Goal: Task Accomplishment & Management: Manage account settings

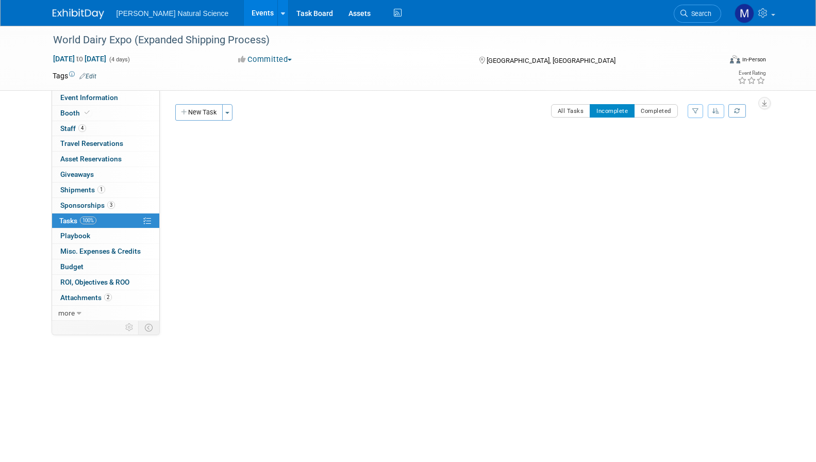
click at [78, 20] on div "Van Beek Natural Science Events Add Event Bulk Upload Events Shareable Event Bo…" at bounding box center [409, 13] width 712 height 26
click at [80, 12] on img at bounding box center [79, 14] width 52 height 10
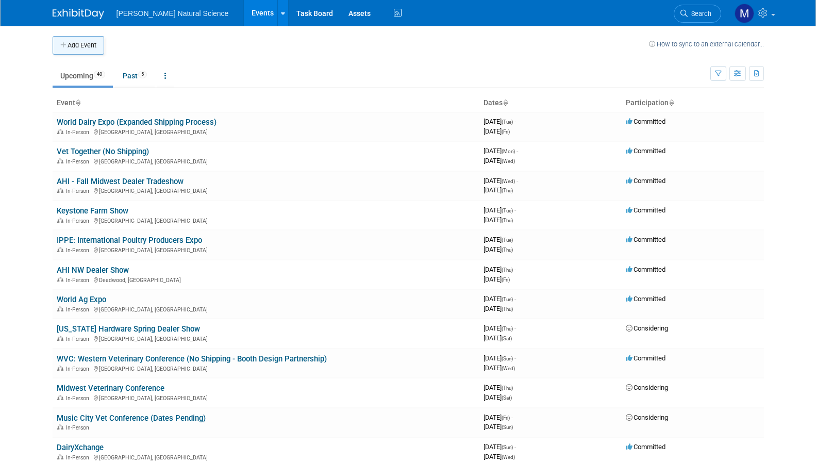
click at [82, 54] on button "Add Event" at bounding box center [79, 45] width 52 height 19
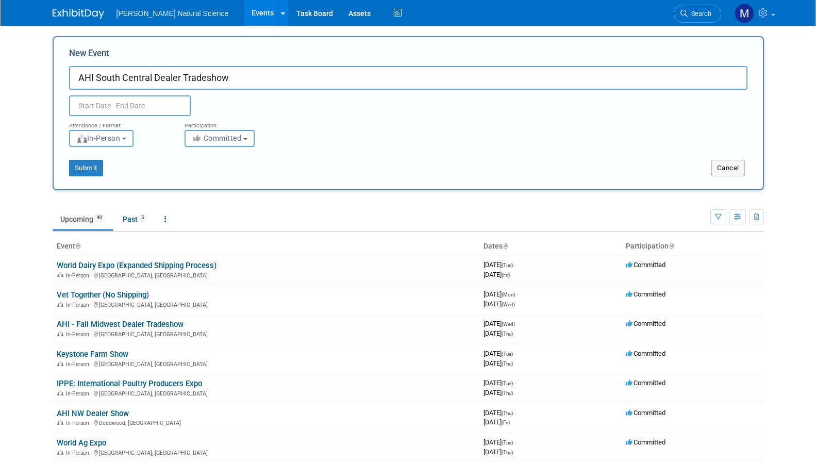
type input "AHI South Central Dealer Tradeshow"
click at [135, 110] on body "[PERSON_NAME] Natural Science Events Add Event Bulk Upload Events Shareable Eve…" at bounding box center [408, 231] width 816 height 462
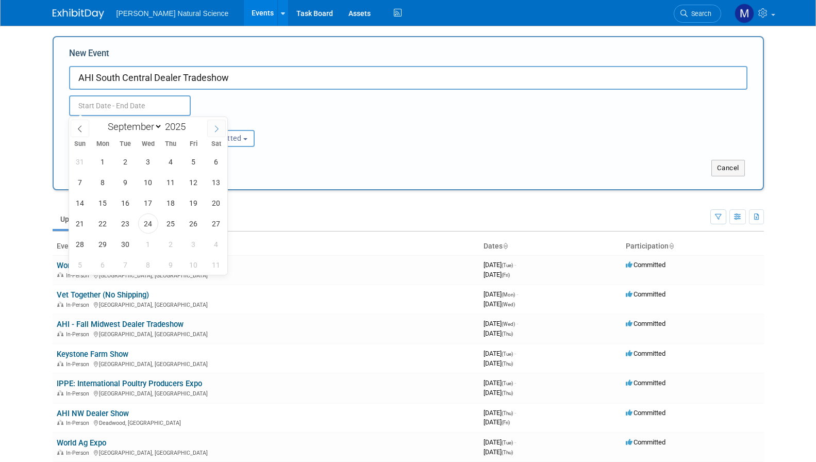
click at [214, 128] on icon at bounding box center [216, 128] width 7 height 7
select select "11"
click at [214, 128] on icon at bounding box center [216, 128] width 7 height 7
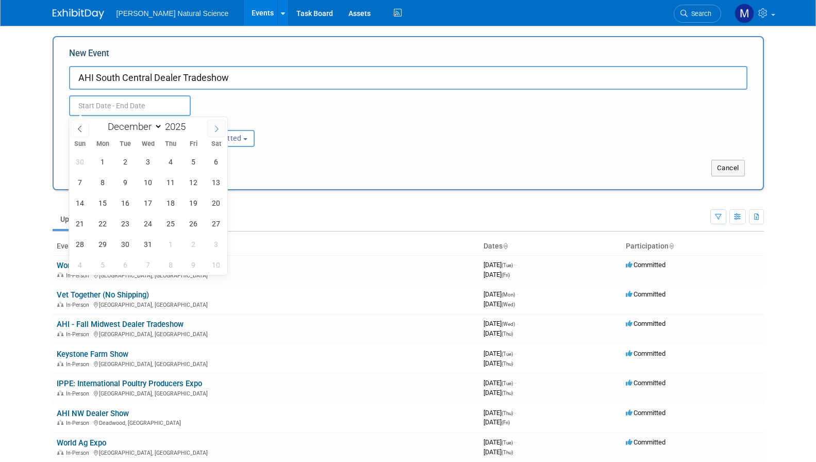
type input "2026"
select select "0"
click at [79, 202] on span "11" at bounding box center [80, 203] width 20 height 20
click at [106, 200] on span "12" at bounding box center [103, 203] width 20 height 20
type input "[DATE] to [DATE]"
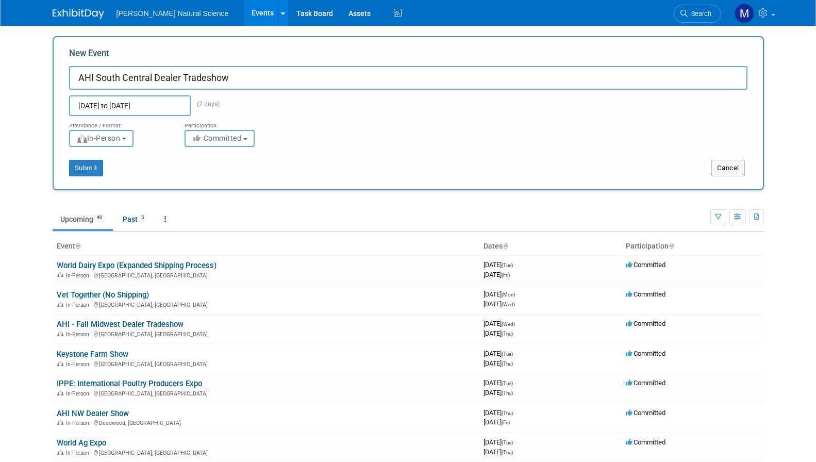
click at [212, 142] on span "Committed" at bounding box center [217, 138] width 50 height 8
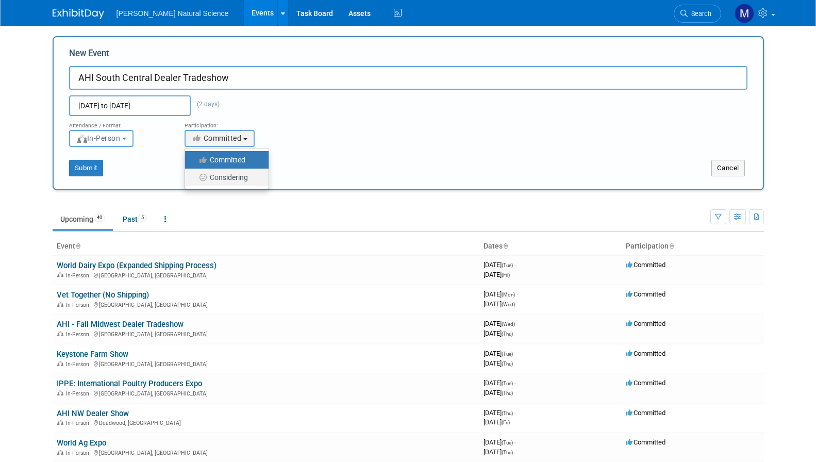
click at [230, 177] on label "Considering" at bounding box center [224, 177] width 68 height 13
click at [194, 177] on input "Considering" at bounding box center [191, 177] width 7 height 7
select select "2"
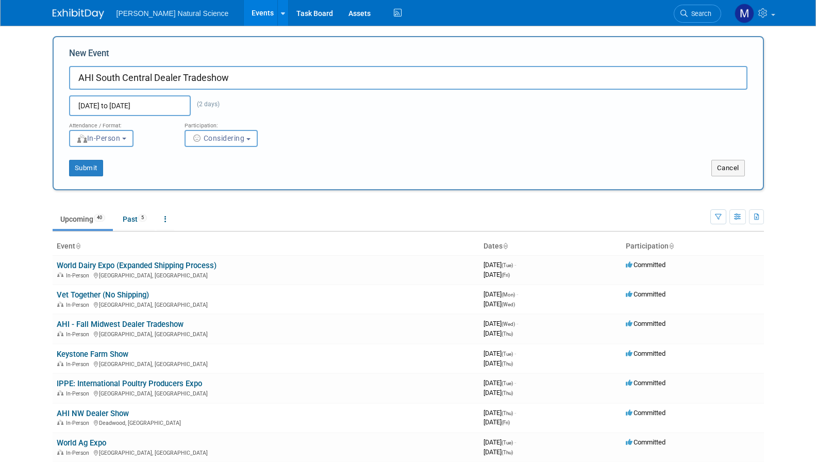
click at [178, 171] on div "Submit" at bounding box center [201, 168] width 295 height 17
click at [90, 169] on button "Submit" at bounding box center [86, 168] width 34 height 17
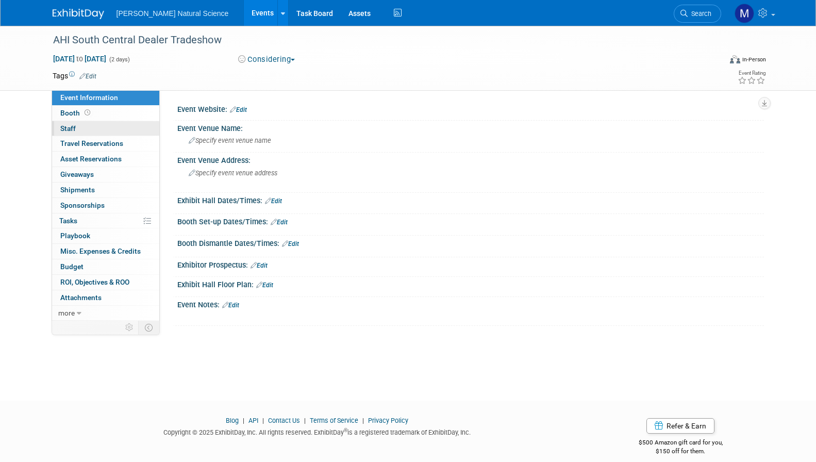
click at [87, 133] on link "0 Staff 0" at bounding box center [105, 128] width 107 height 15
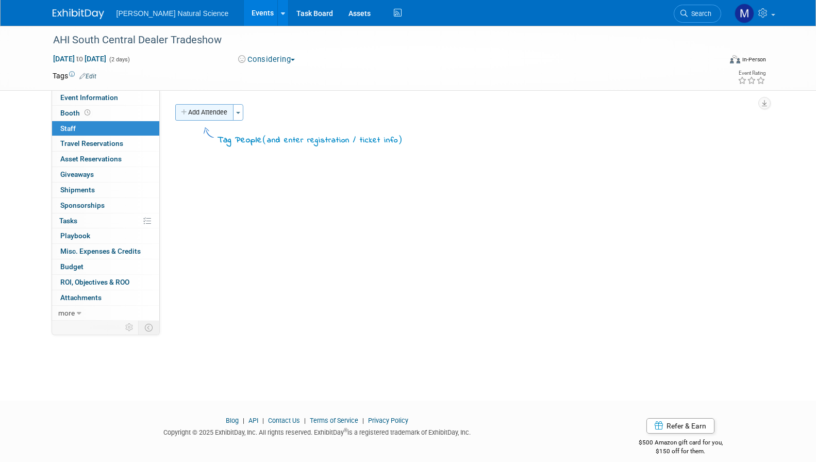
click at [229, 118] on button "Add Attendee" at bounding box center [204, 112] width 58 height 17
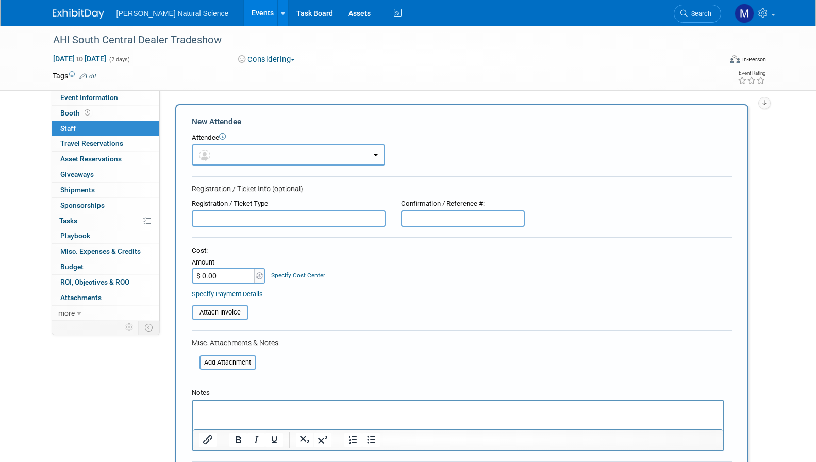
click at [228, 152] on button "button" at bounding box center [288, 154] width 193 height 21
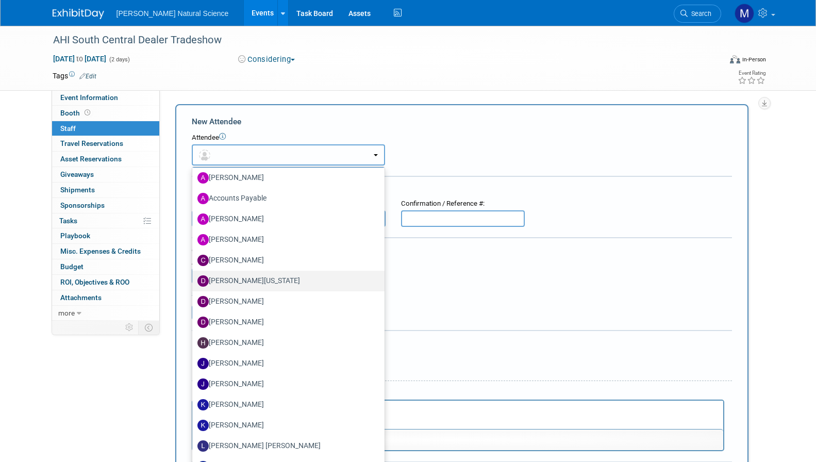
scroll to position [50, 0]
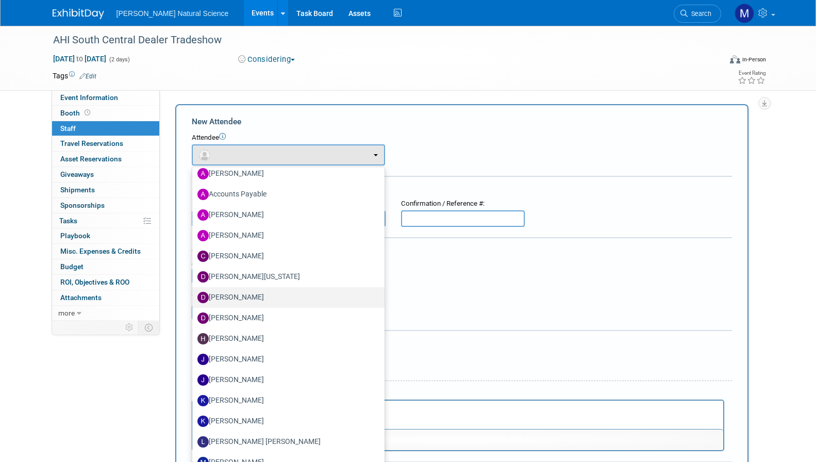
click at [261, 299] on label "Dillon Brookshire" at bounding box center [285, 297] width 177 height 17
click at [194, 299] on input "Dillon Brookshire" at bounding box center [190, 296] width 7 height 7
select select "1b07f028-e90b-4136-a9fb-5a8c6e1e6c49"
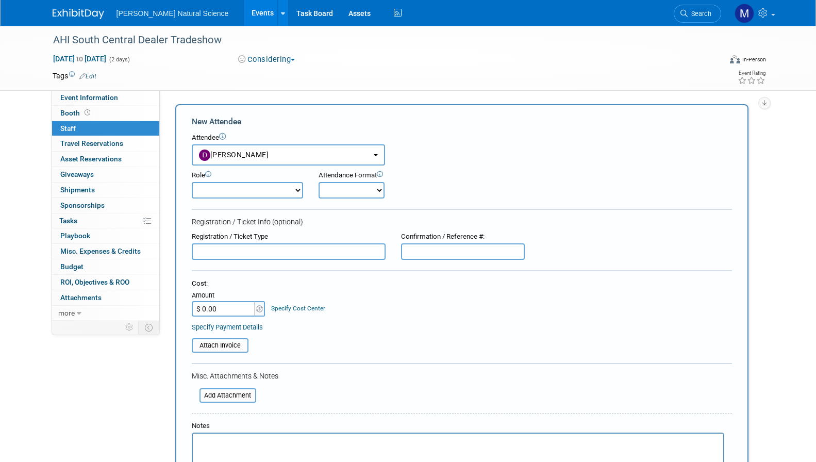
click at [291, 191] on select "Demonstrator Host Planner Presenter Sales Representative Set-up/Dismantle Crew …" at bounding box center [247, 190] width 111 height 17
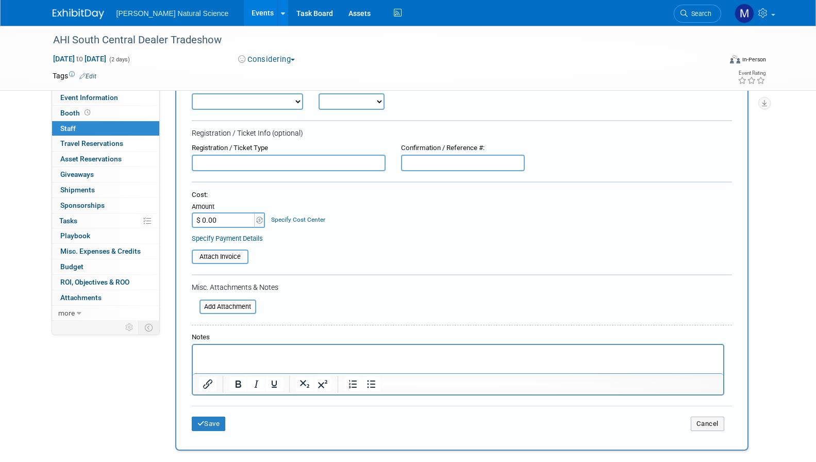
scroll to position [200, 0]
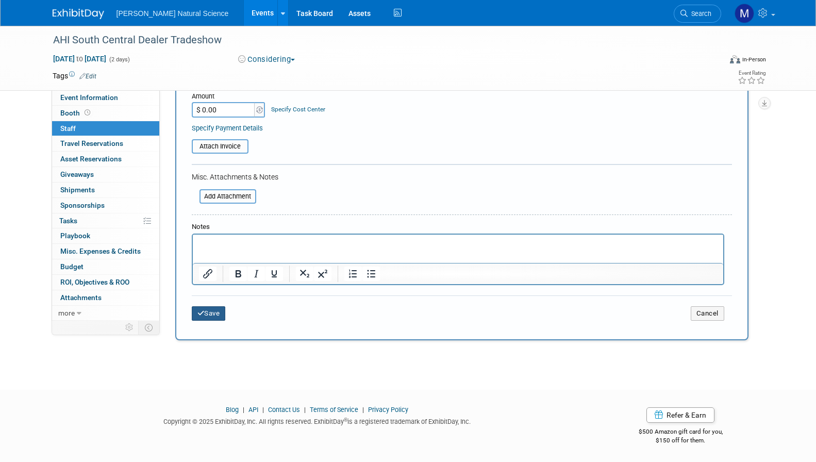
click at [223, 309] on button "Save" at bounding box center [209, 313] width 34 height 14
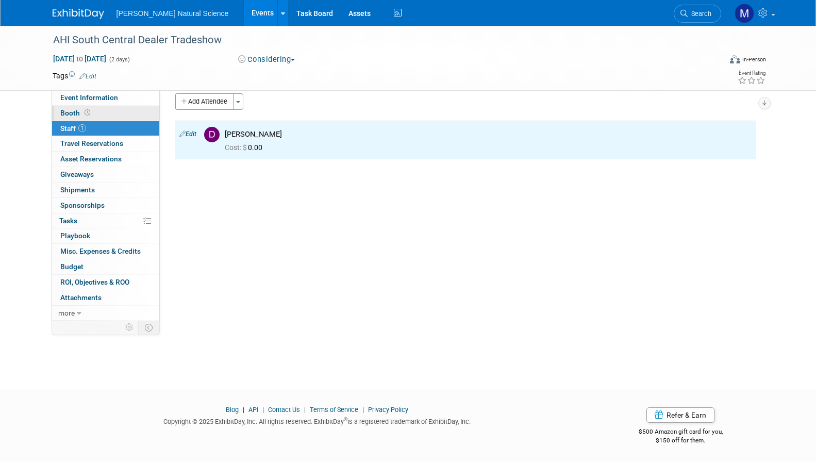
scroll to position [0, 0]
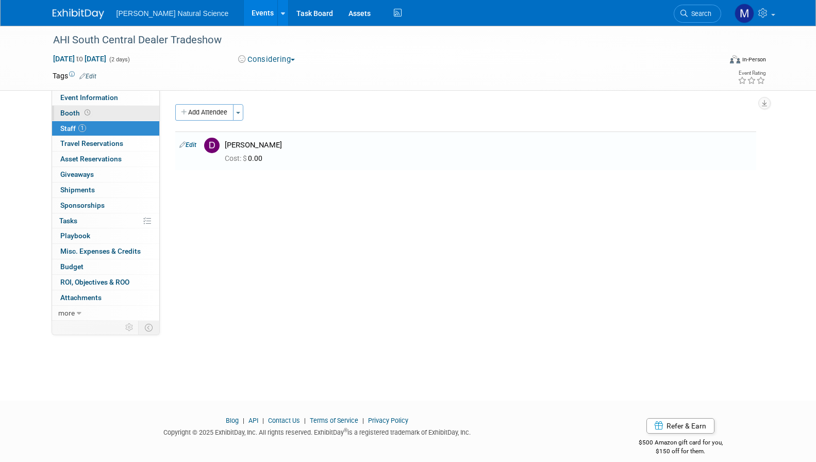
click at [103, 113] on link "Booth" at bounding box center [105, 113] width 107 height 15
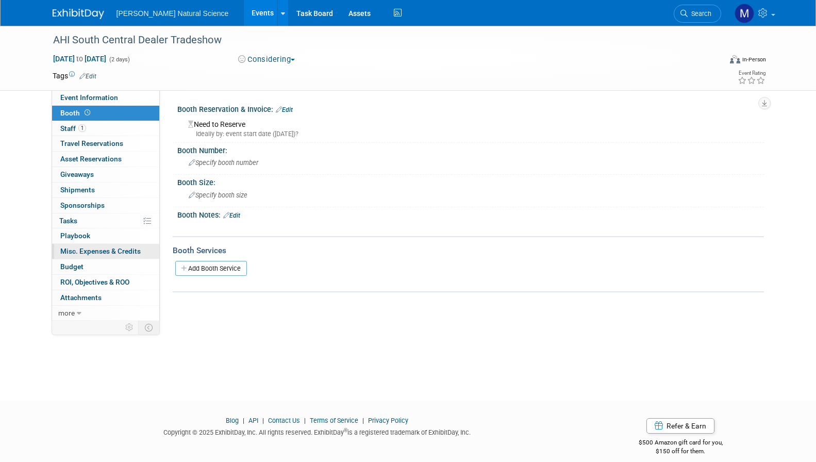
click at [103, 254] on span "Misc. Expenses & Credits 0" at bounding box center [100, 251] width 80 height 8
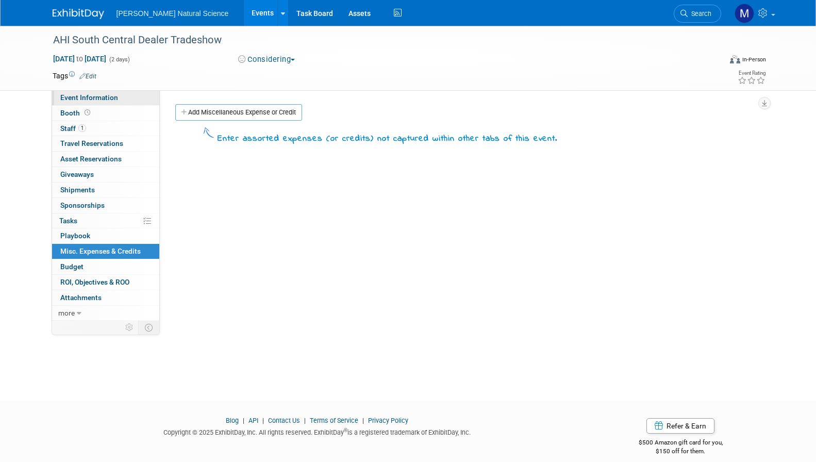
click at [96, 98] on span "Event Information" at bounding box center [89, 97] width 58 height 8
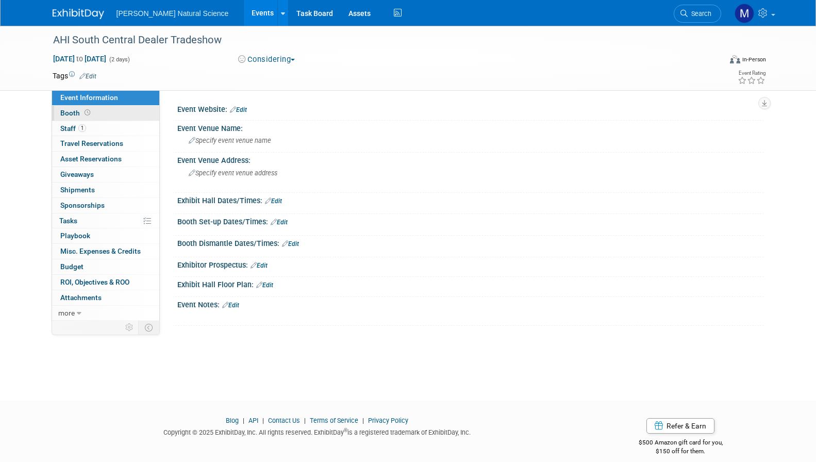
click at [97, 109] on link "Booth" at bounding box center [105, 113] width 107 height 15
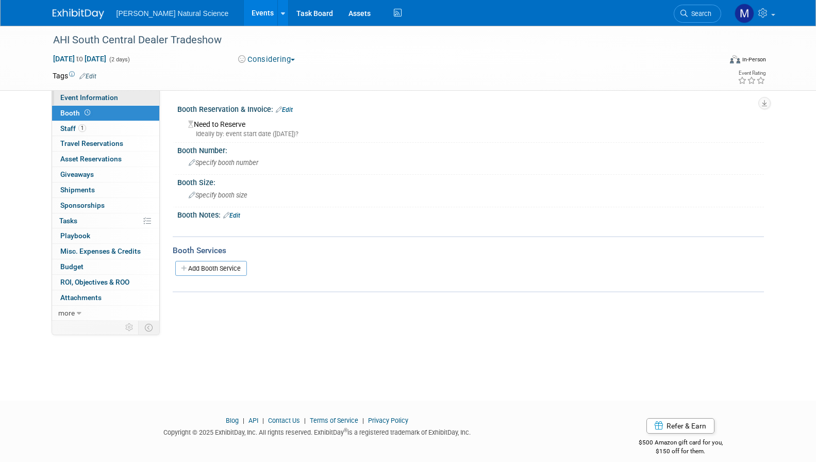
click at [119, 99] on link "Event Information" at bounding box center [105, 97] width 107 height 15
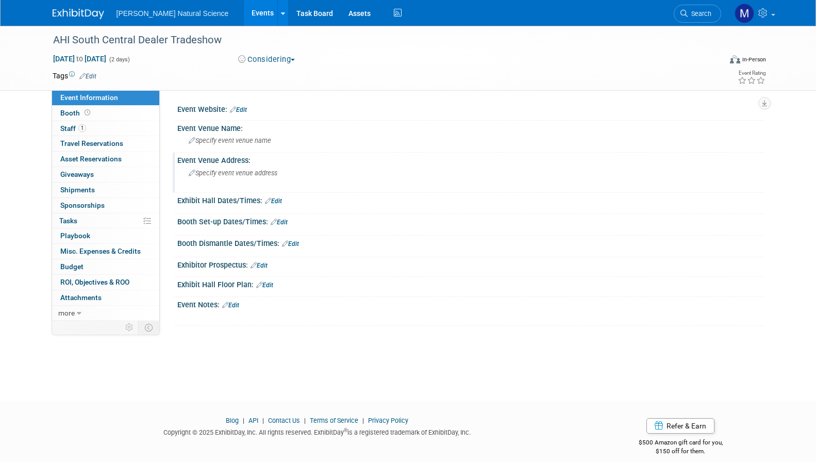
click at [242, 170] on span "Specify event venue address" at bounding box center [233, 173] width 89 height 8
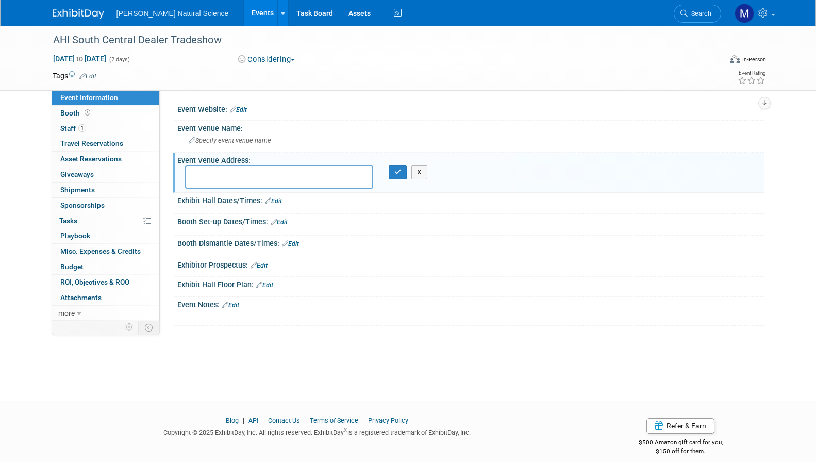
type textarea "Target audience? Dairymen (and anyone that owns cows or calves – potential shee…"
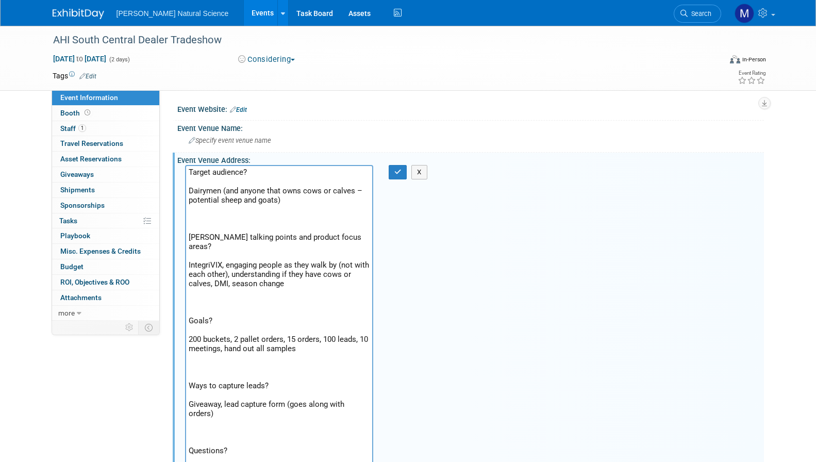
scroll to position [2, 0]
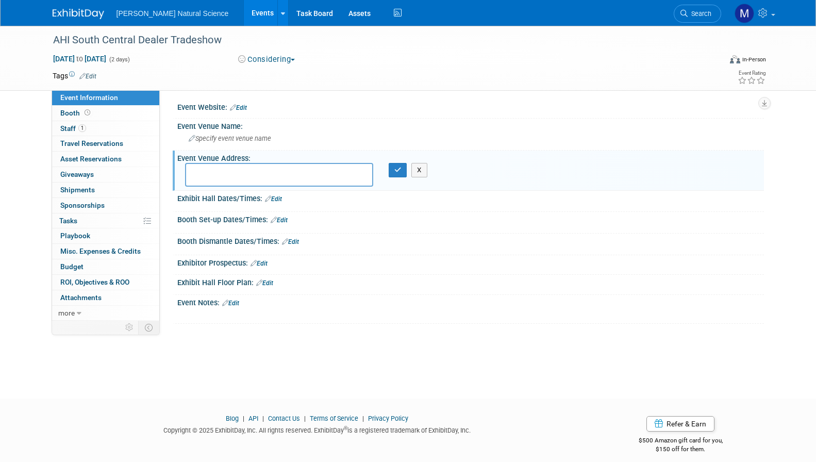
type textarea "Target audience? Dairymen (and anyone that owns cows or calves – potential shee…"
paste textarea "Target audience? Dairymen (and anyone that owns cows or calves – potential shee…"
type textarea "Target audience? Dairymen (and anyone that owns cows or calves – potential shee…"
paste textarea "GOLDEN NUGGET HOTEL & CASINO 2550 GOLDEN NUGGET BLVD. LAKE CHARLES, LA 70601"
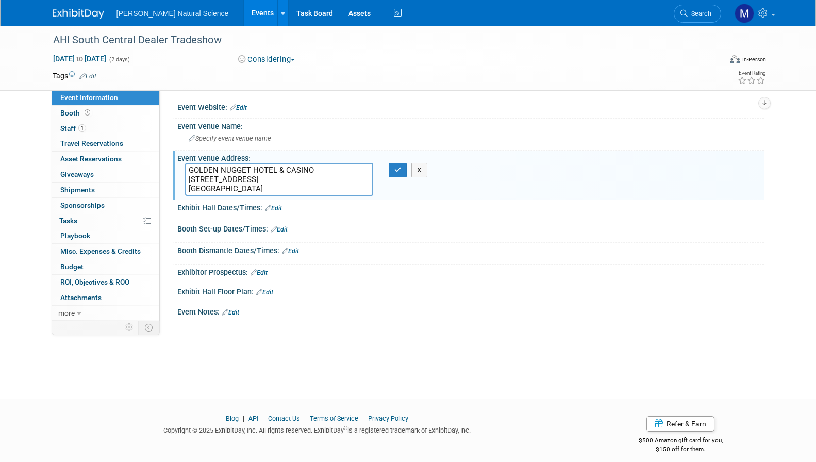
click at [329, 179] on textarea "GOLDEN NUGGET HOTEL & CASINO 2550 GOLDEN NUGGET BLVD. LAKE CHARLES, LA 70601" at bounding box center [279, 179] width 188 height 33
type textarea "GOLDEN NUGGET HOTEL & CASINO 2550 GOLDEN NUGGET BLVD. LAKE CHARLES, LA 70601"
click at [392, 167] on button "button" at bounding box center [398, 170] width 19 height 14
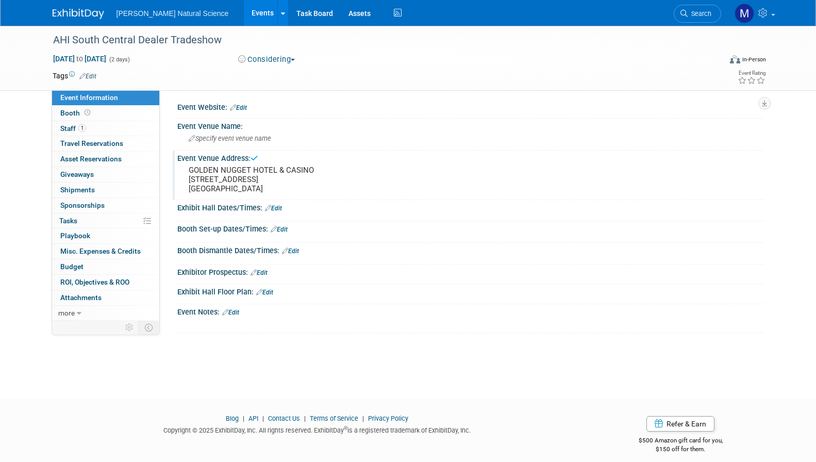
click at [182, 382] on body "Van Beek Natural Science Events Add Event Bulk Upload Events Shareable Event Bo…" at bounding box center [408, 229] width 816 height 462
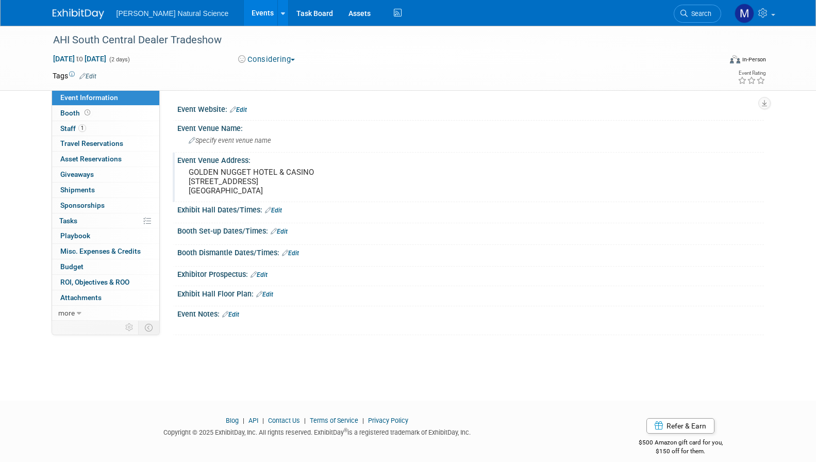
click at [295, 253] on link "Edit" at bounding box center [290, 253] width 17 height 7
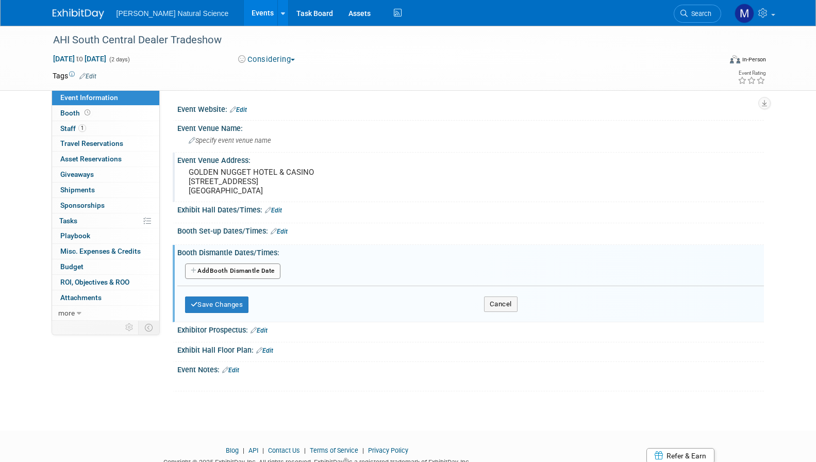
click at [254, 273] on button "Add Another Booth Dismantle Date" at bounding box center [232, 271] width 95 height 15
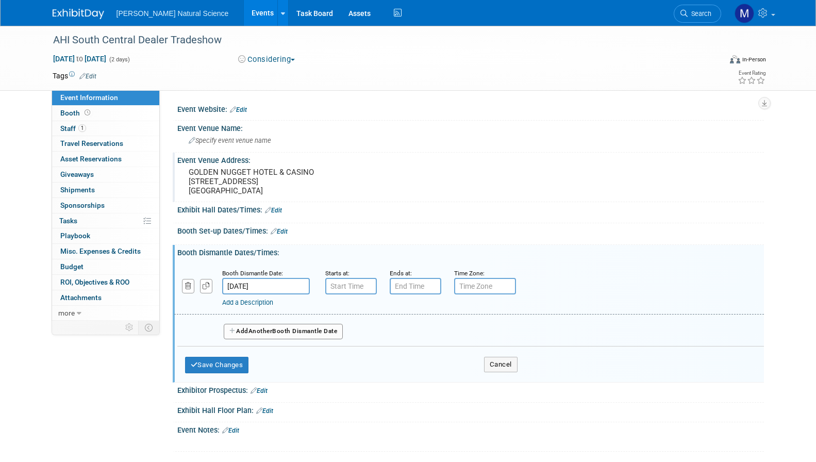
click at [375, 288] on input "text" at bounding box center [351, 286] width 52 height 17
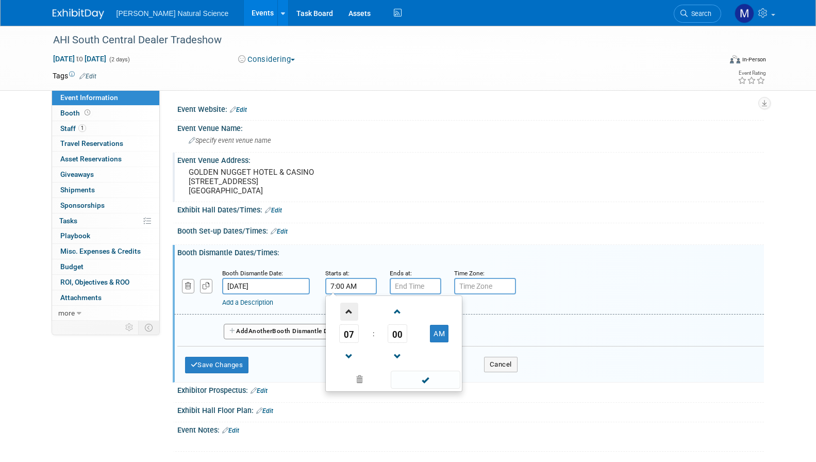
click at [353, 307] on span at bounding box center [349, 312] width 18 height 18
click at [345, 348] on span at bounding box center [349, 357] width 18 height 18
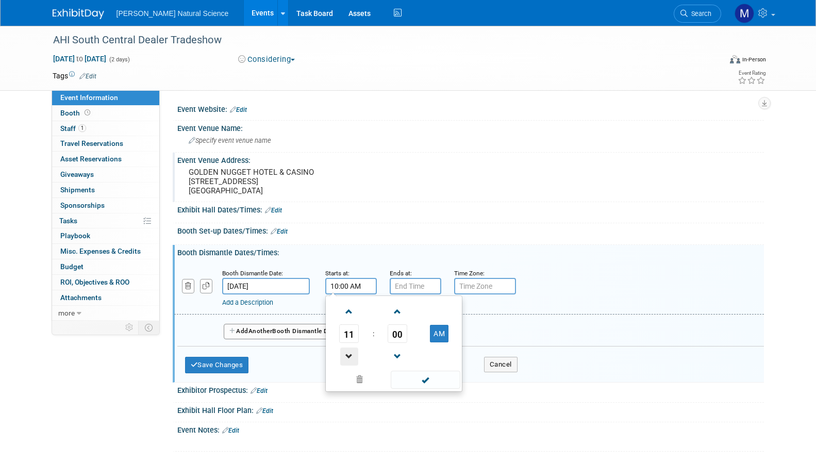
click at [345, 348] on span at bounding box center [349, 357] width 18 height 18
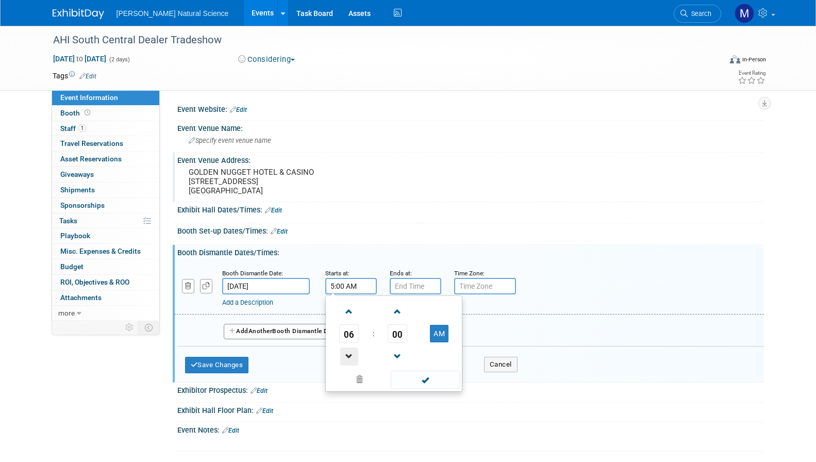
click at [345, 348] on span at bounding box center [349, 357] width 18 height 18
click at [434, 331] on button "AM" at bounding box center [439, 334] width 19 height 18
type input "3:00 PM"
click at [418, 380] on span at bounding box center [426, 380] width 70 height 18
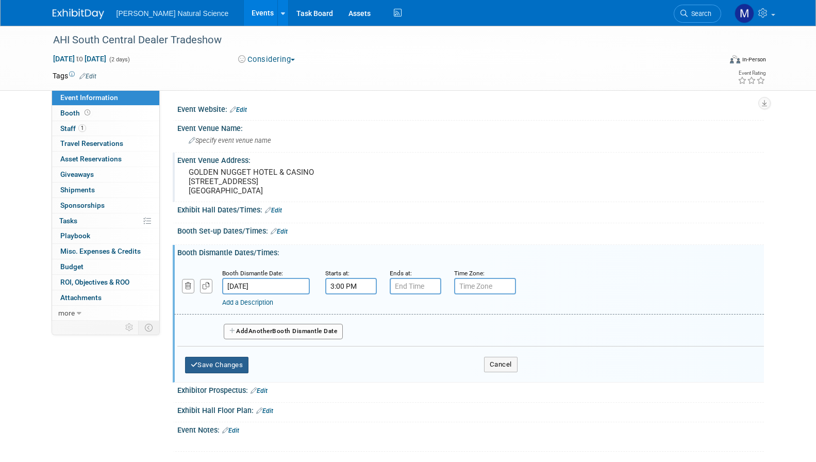
click at [234, 366] on button "Save Changes" at bounding box center [217, 365] width 64 height 17
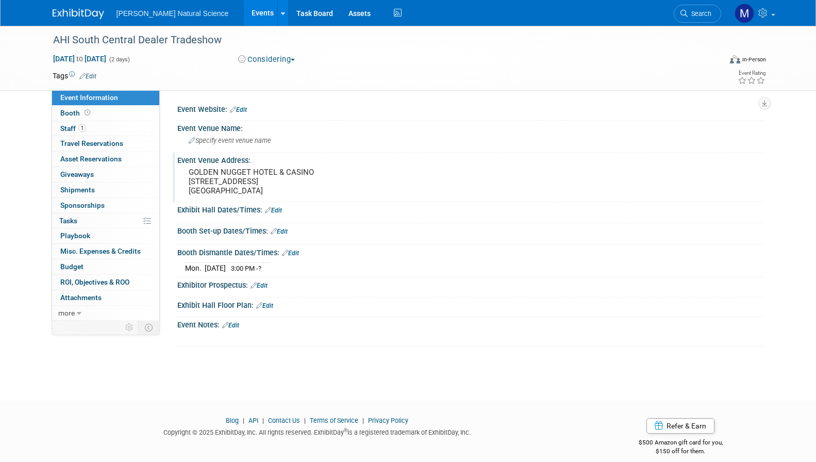
click at [270, 383] on body "Van Beek Natural Science Events Add Event Bulk Upload Events Shareable Event Bo…" at bounding box center [408, 231] width 816 height 462
click at [125, 114] on link "Booth" at bounding box center [105, 113] width 107 height 15
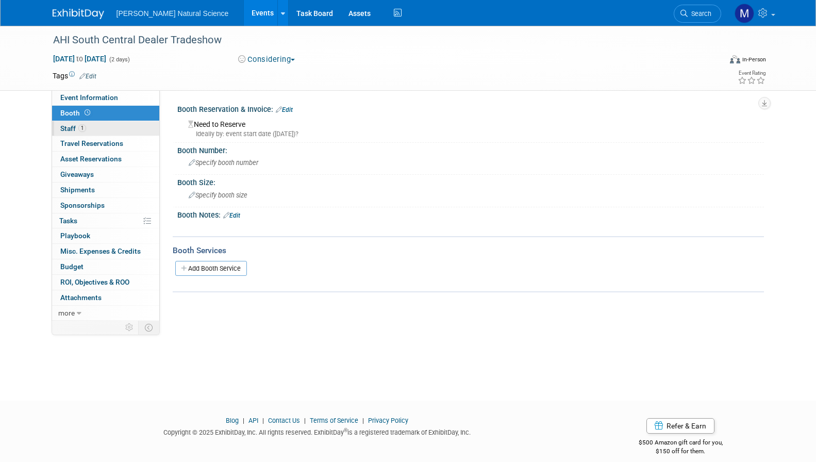
click at [125, 128] on link "1 Staff 1" at bounding box center [105, 128] width 107 height 15
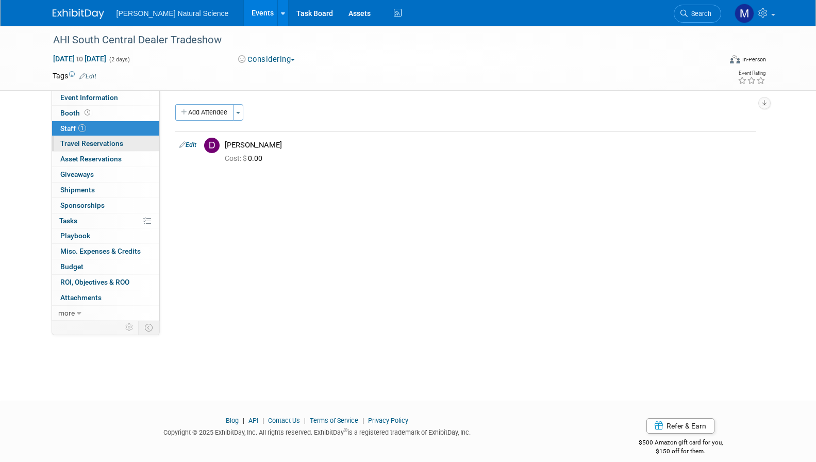
click at [125, 145] on link "0 Travel Reservations 0" at bounding box center [105, 143] width 107 height 15
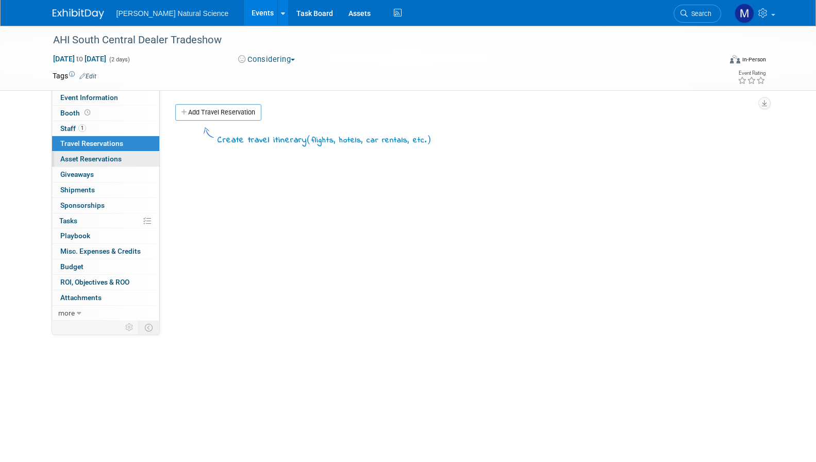
click at [120, 158] on span "Asset Reservations 0" at bounding box center [90, 159] width 61 height 8
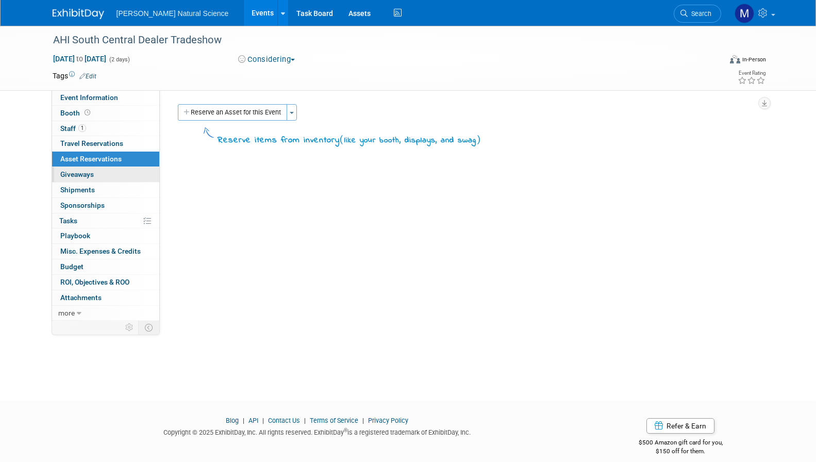
click at [117, 173] on link "0 Giveaways 0" at bounding box center [105, 174] width 107 height 15
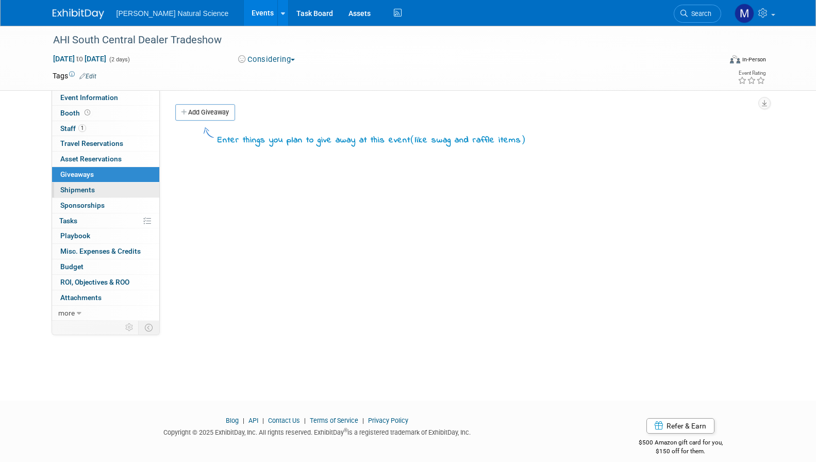
click at [116, 191] on link "0 Shipments 0" at bounding box center [105, 190] width 107 height 15
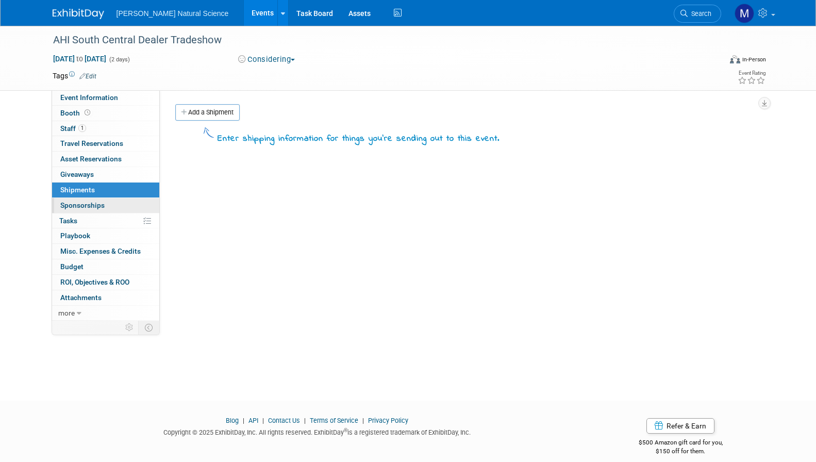
click at [112, 206] on link "0 Sponsorships 0" at bounding box center [105, 205] width 107 height 15
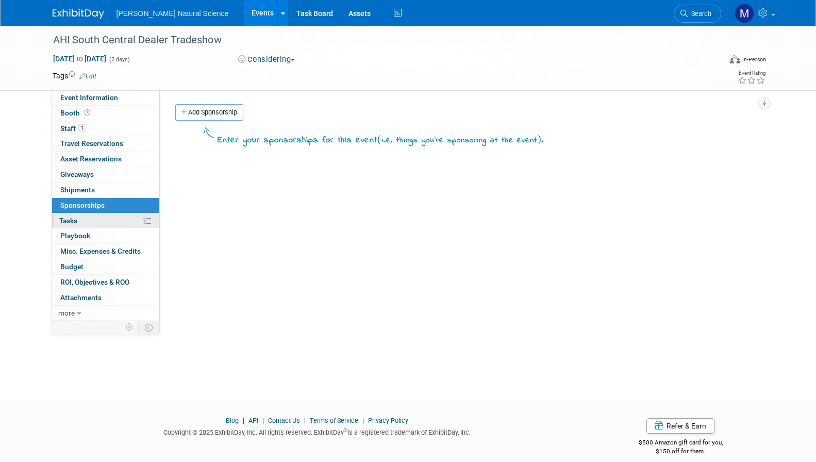
click at [108, 223] on link "0% Tasks 0%" at bounding box center [105, 220] width 107 height 15
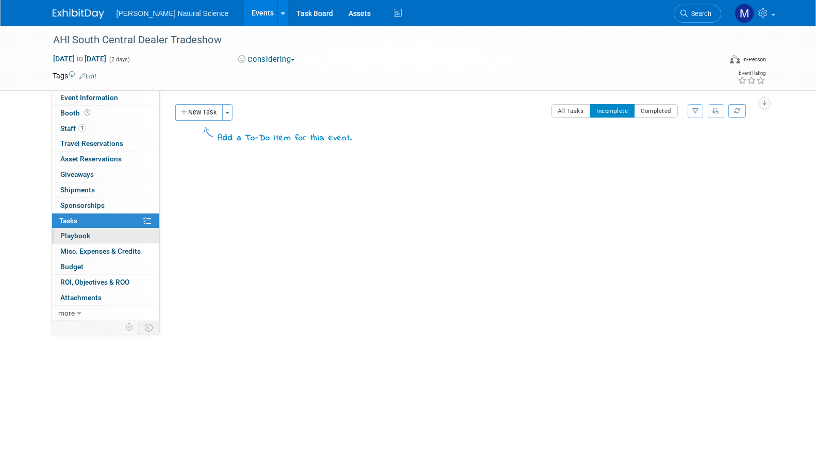
click at [106, 236] on link "0 Playbook 0" at bounding box center [105, 235] width 107 height 15
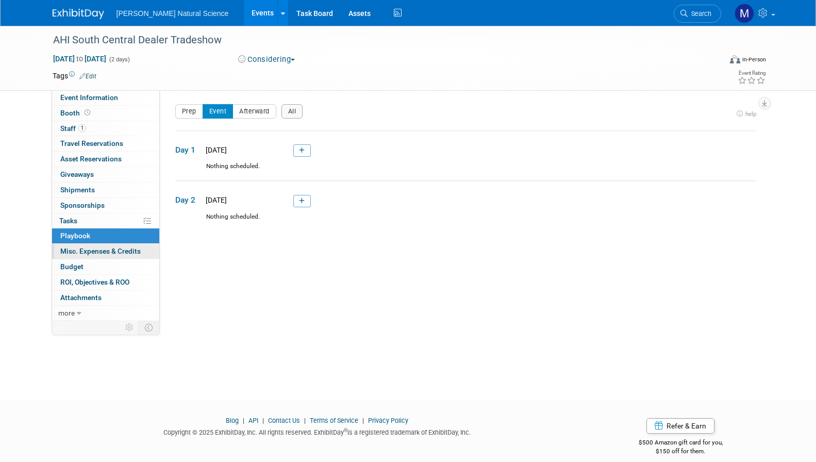
click at [106, 256] on link "0 Misc. Expenses & Credits 0" at bounding box center [105, 251] width 107 height 15
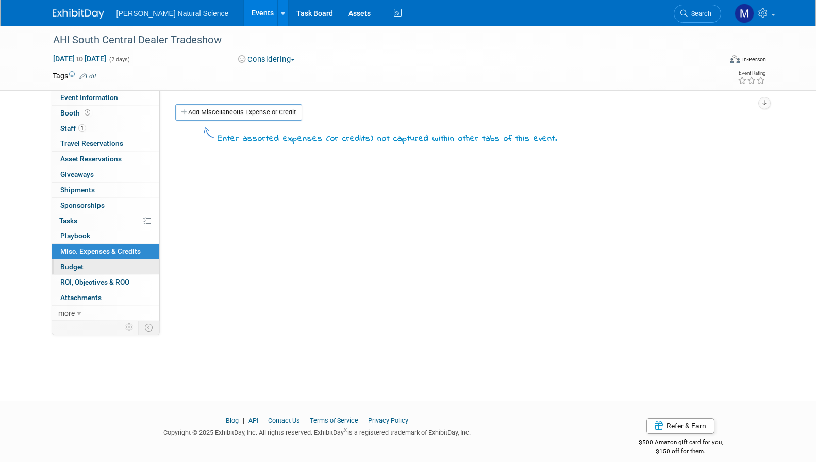
click at [105, 264] on link "Budget" at bounding box center [105, 266] width 107 height 15
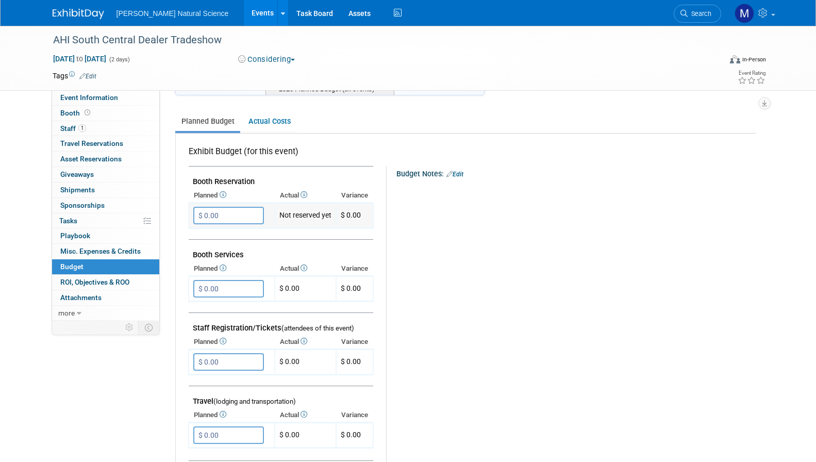
scroll to position [126, 0]
click at [240, 210] on input "$ 0.00" at bounding box center [228, 214] width 71 height 18
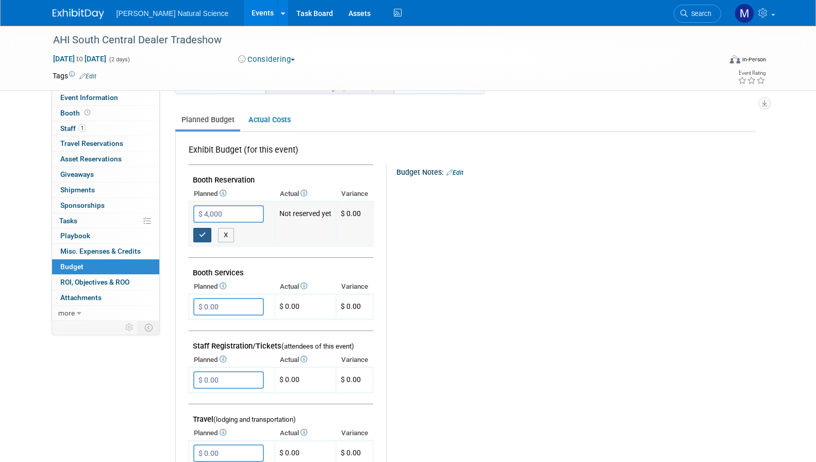
type input "$ 4,000.00"
click at [204, 234] on icon "button" at bounding box center [202, 235] width 7 height 7
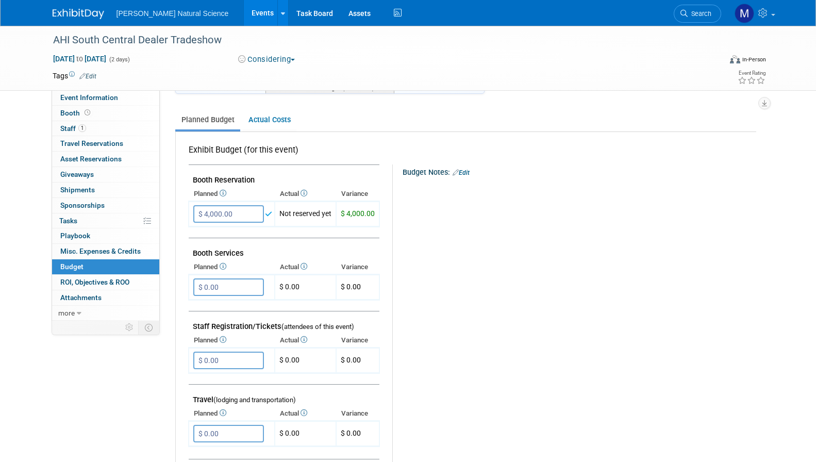
click at [441, 253] on div "Budget Notes: Edit X" at bounding box center [569, 431] width 355 height 535
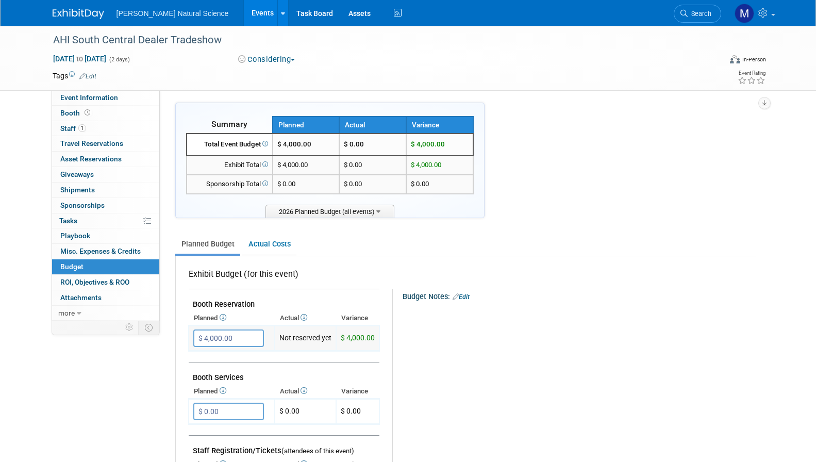
scroll to position [0, 0]
